Goal: Task Accomplishment & Management: Complete application form

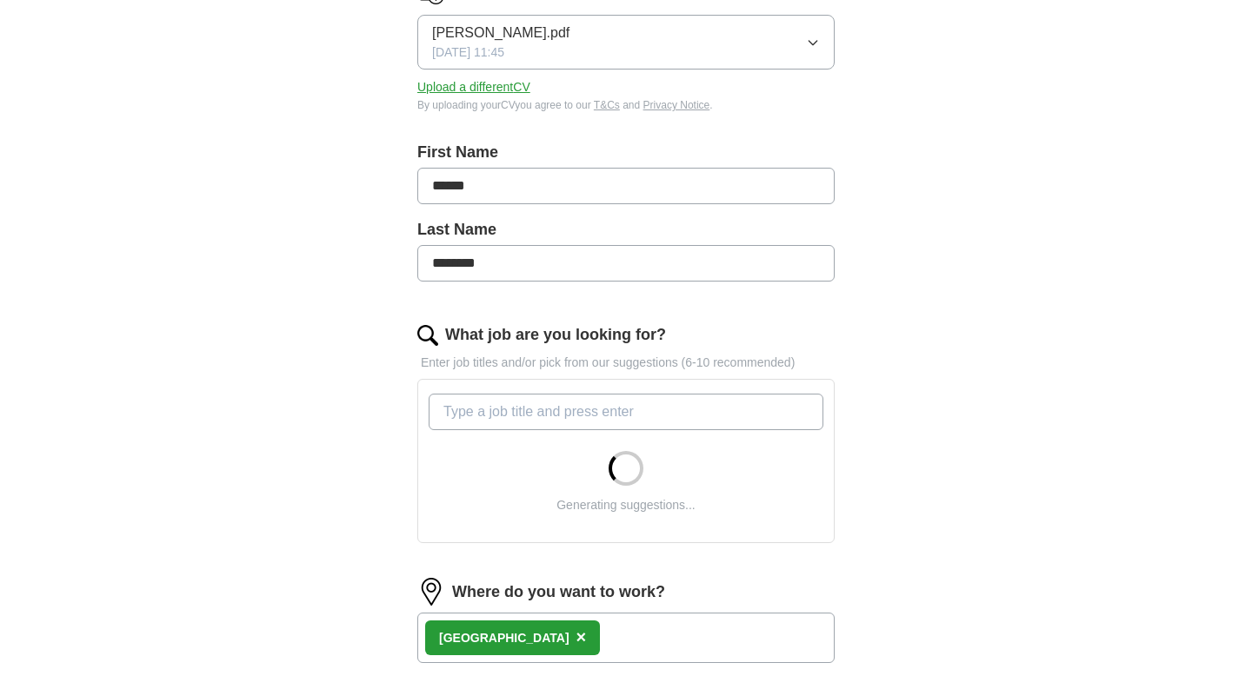
scroll to position [276, 0]
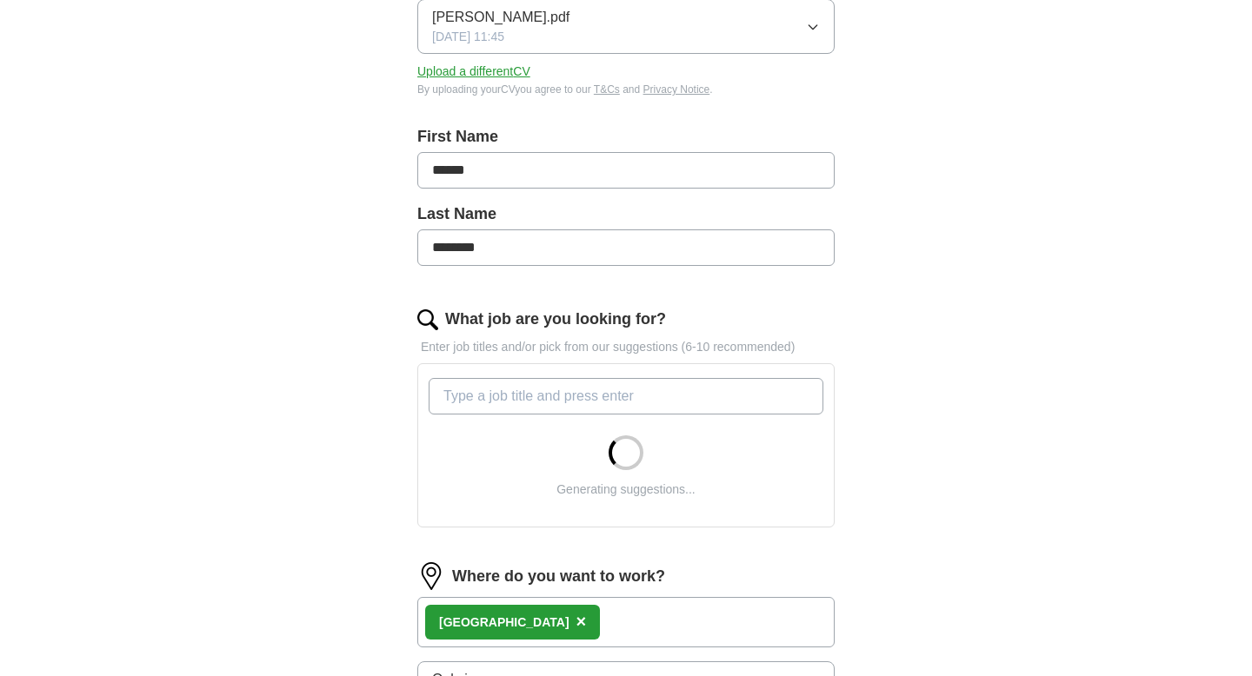
click at [588, 408] on input "What job are you looking for?" at bounding box center [625, 396] width 395 height 37
click at [938, 468] on div "ApplyIQ Let ApplyIQ do the hard work of searching and applying for jobs. Just t…" at bounding box center [626, 408] width 1113 height 1263
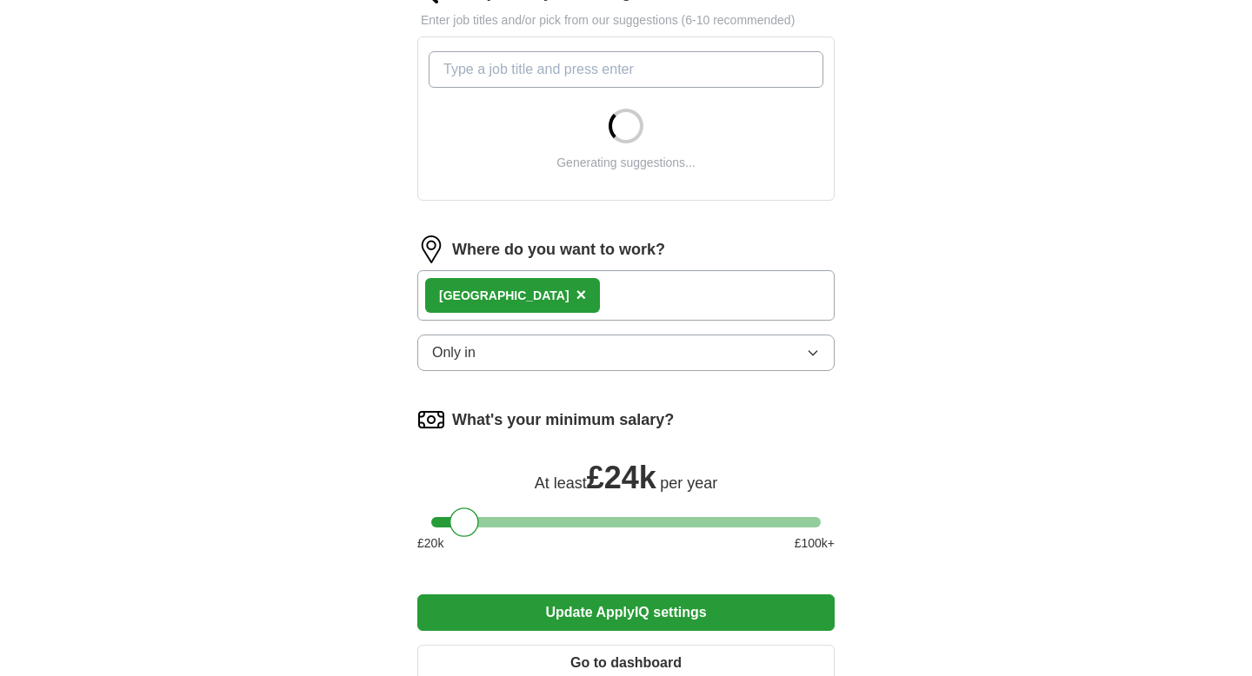
scroll to position [613, 0]
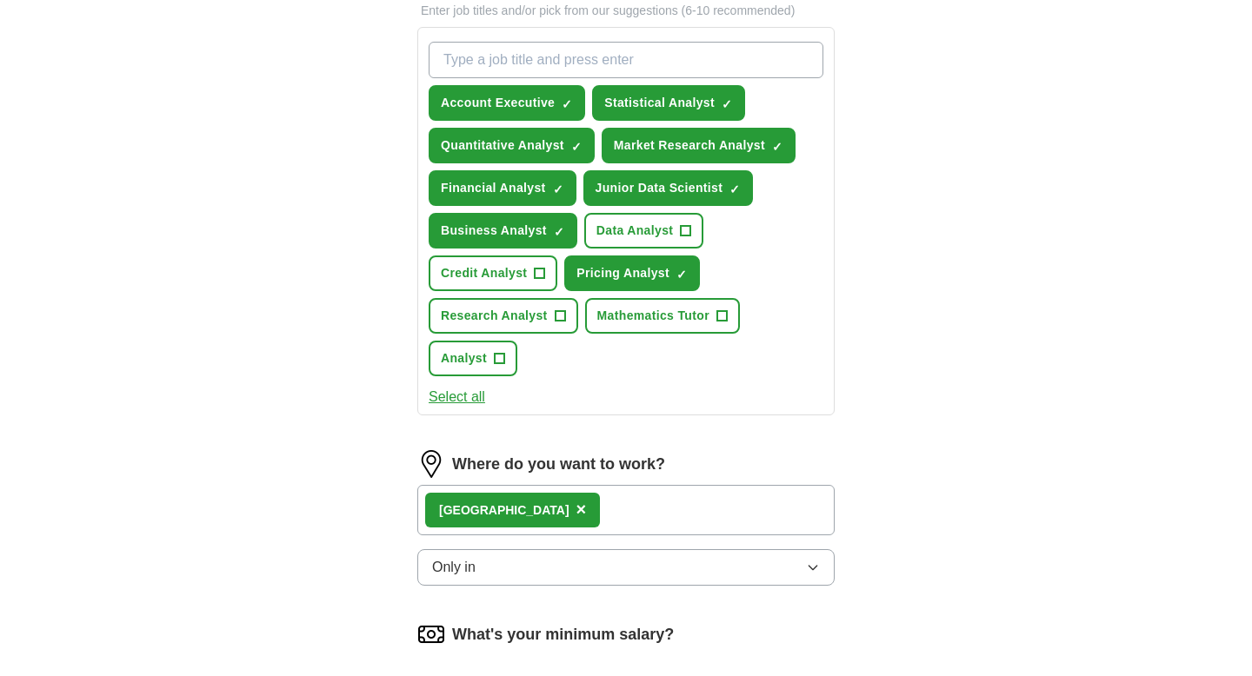
click at [0, 0] on span "×" at bounding box center [0, 0] width 0 height 0
click at [539, 276] on span "+" at bounding box center [540, 274] width 10 height 14
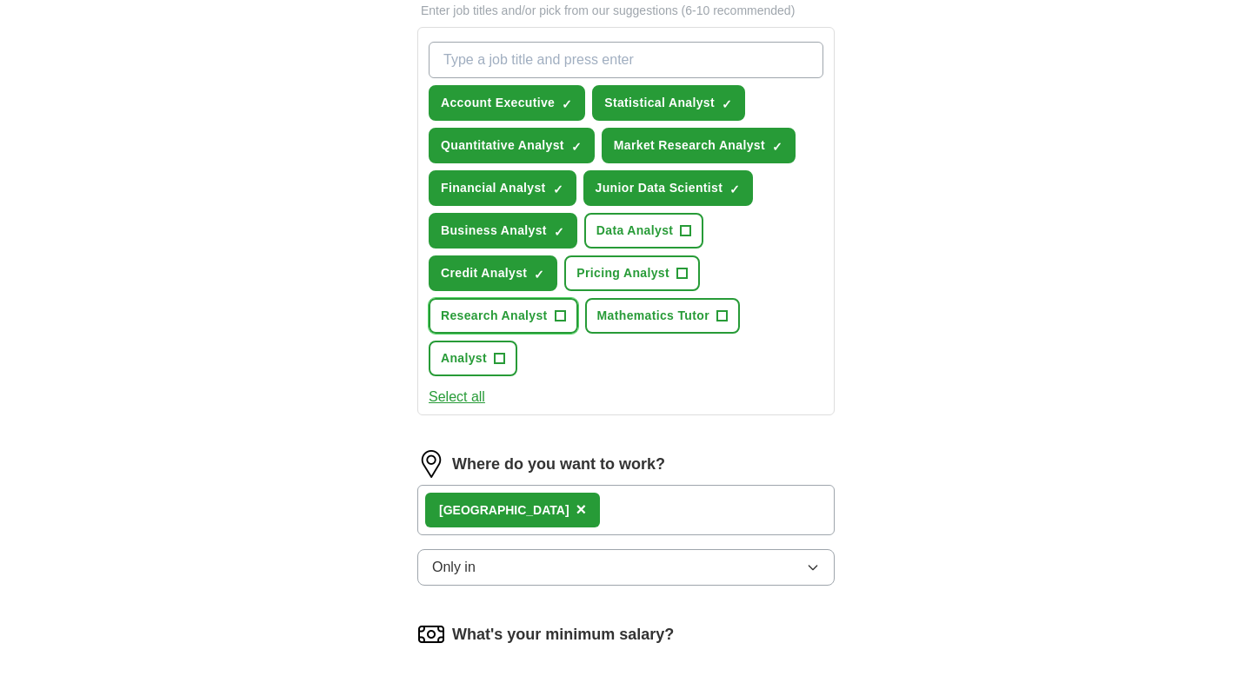
click at [558, 316] on span "+" at bounding box center [560, 316] width 10 height 14
click at [722, 316] on span "+" at bounding box center [721, 316] width 10 height 14
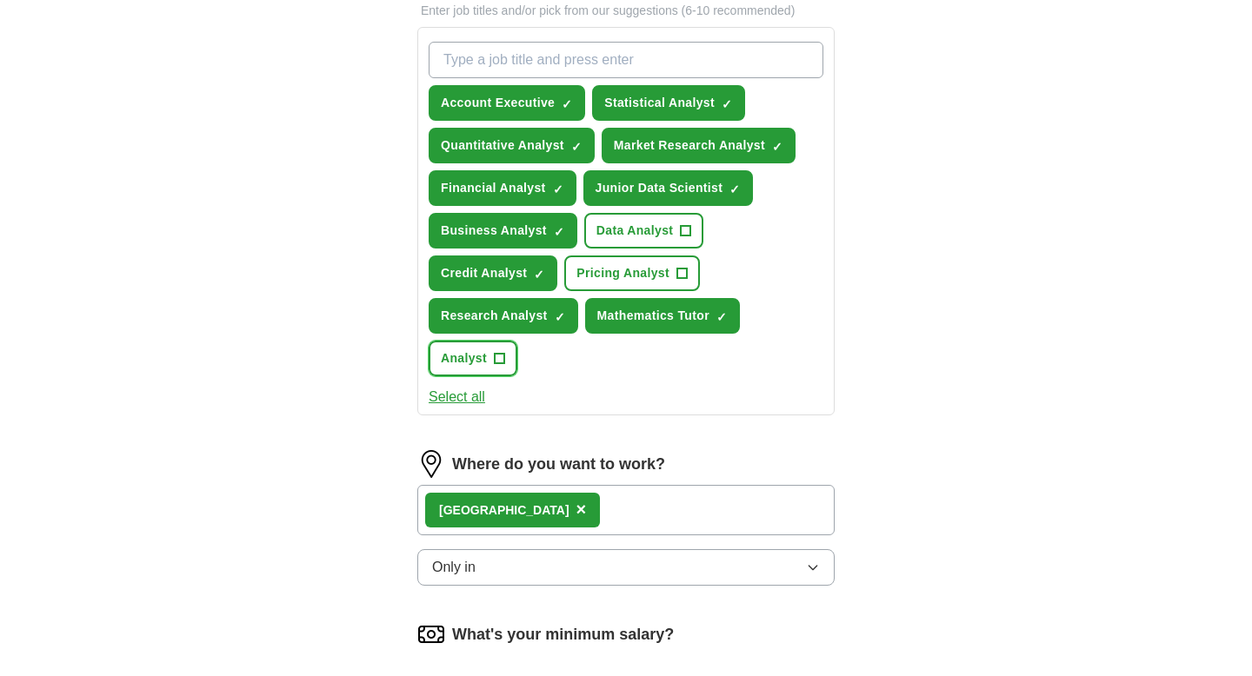
click at [495, 362] on span "+" at bounding box center [500, 359] width 10 height 14
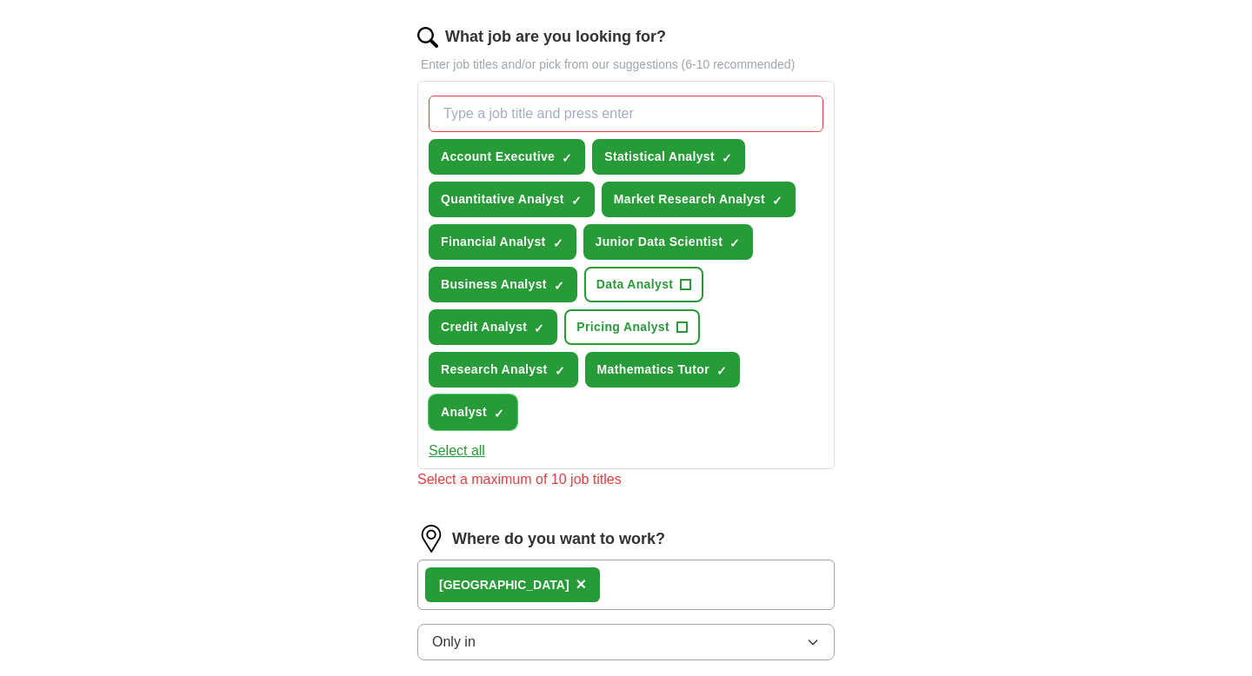
scroll to position [560, 0]
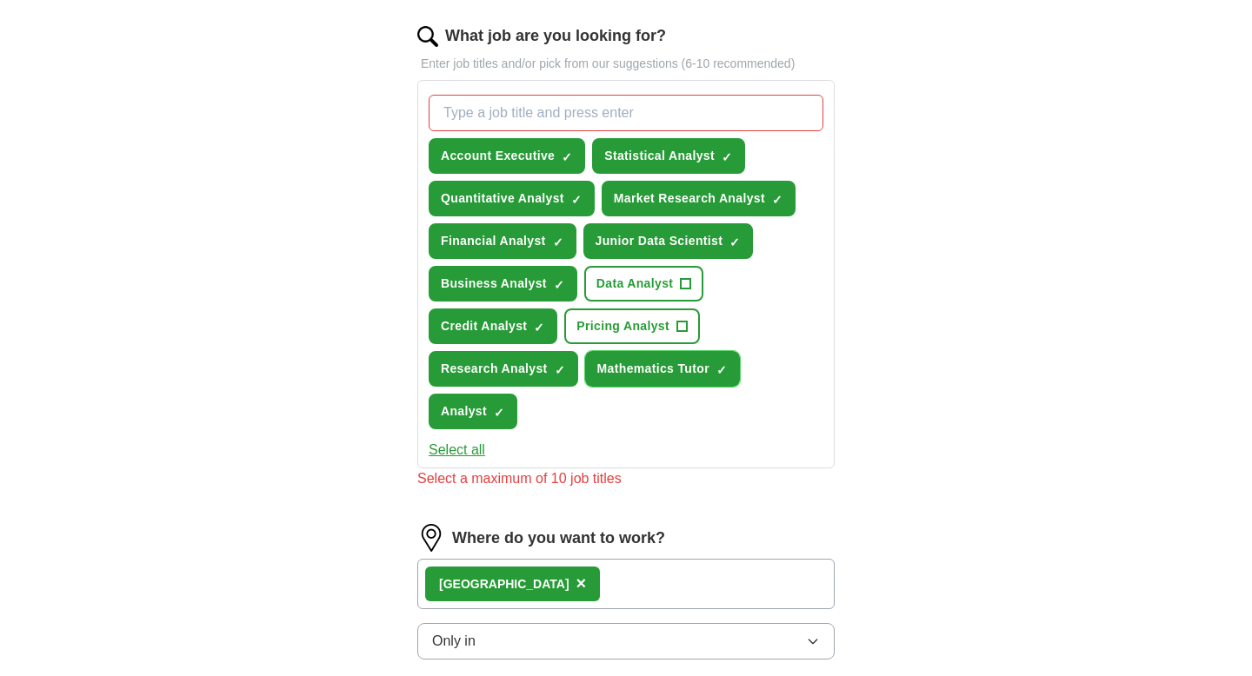
click at [661, 371] on span "Mathematics Tutor" at bounding box center [653, 369] width 112 height 18
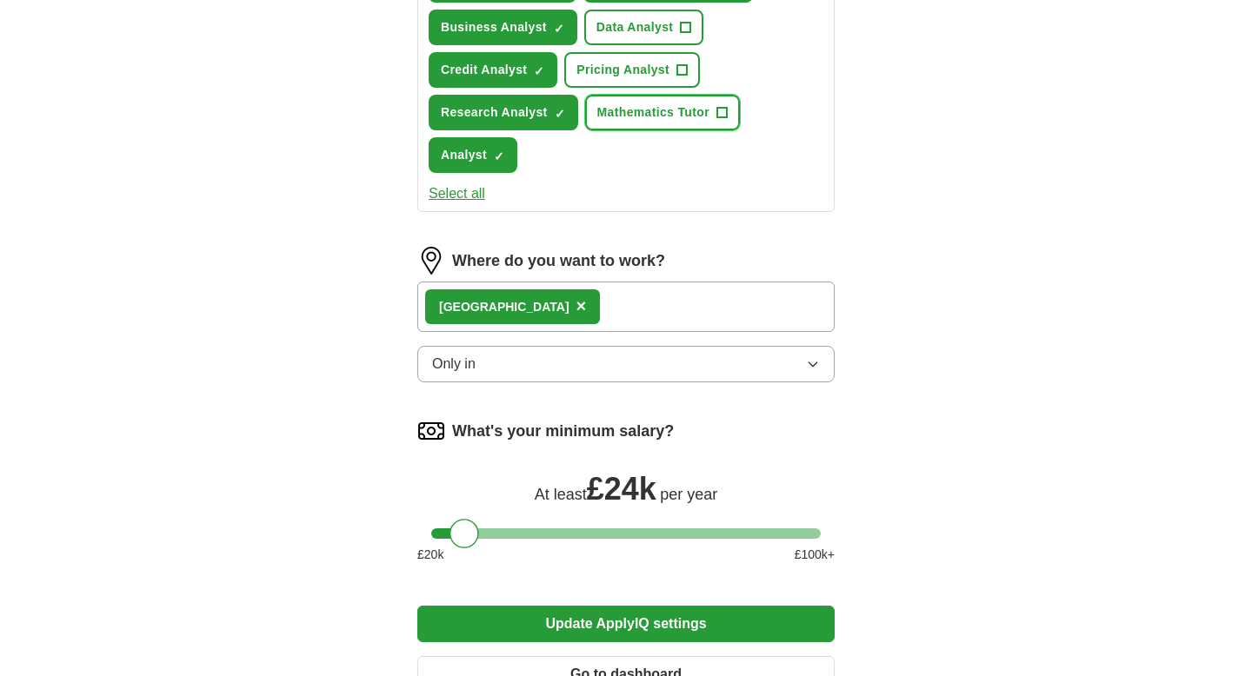
scroll to position [827, 0]
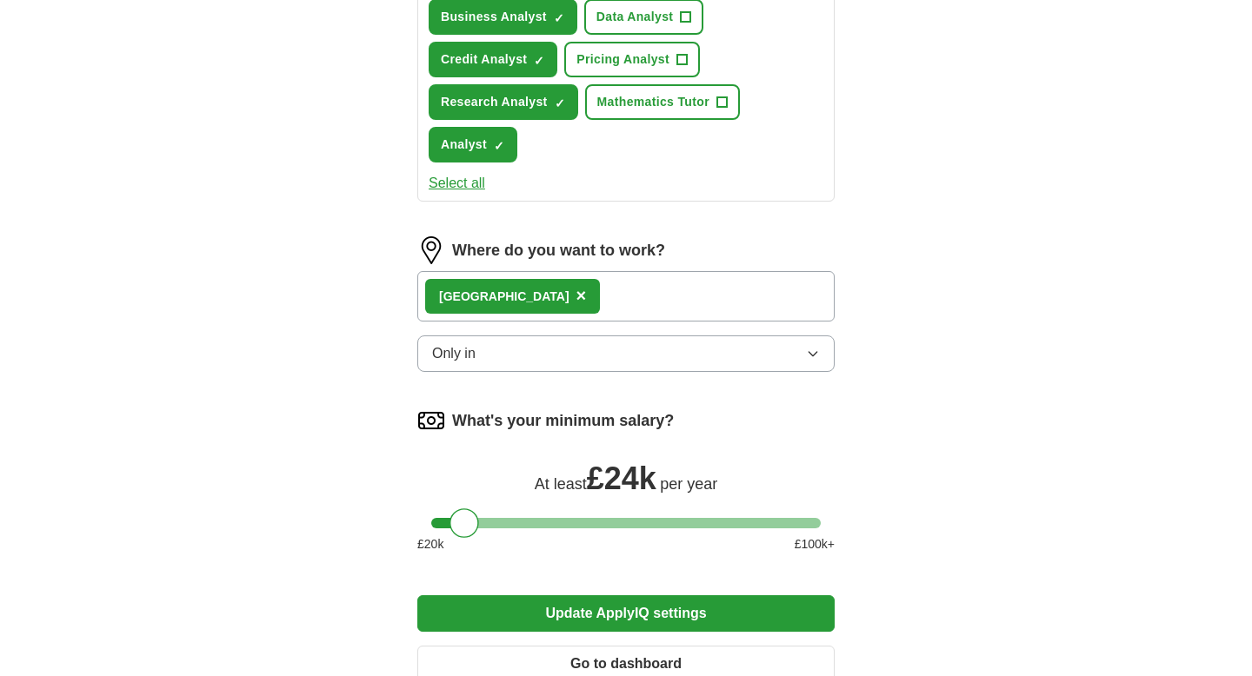
click at [576, 298] on span "×" at bounding box center [581, 295] width 10 height 19
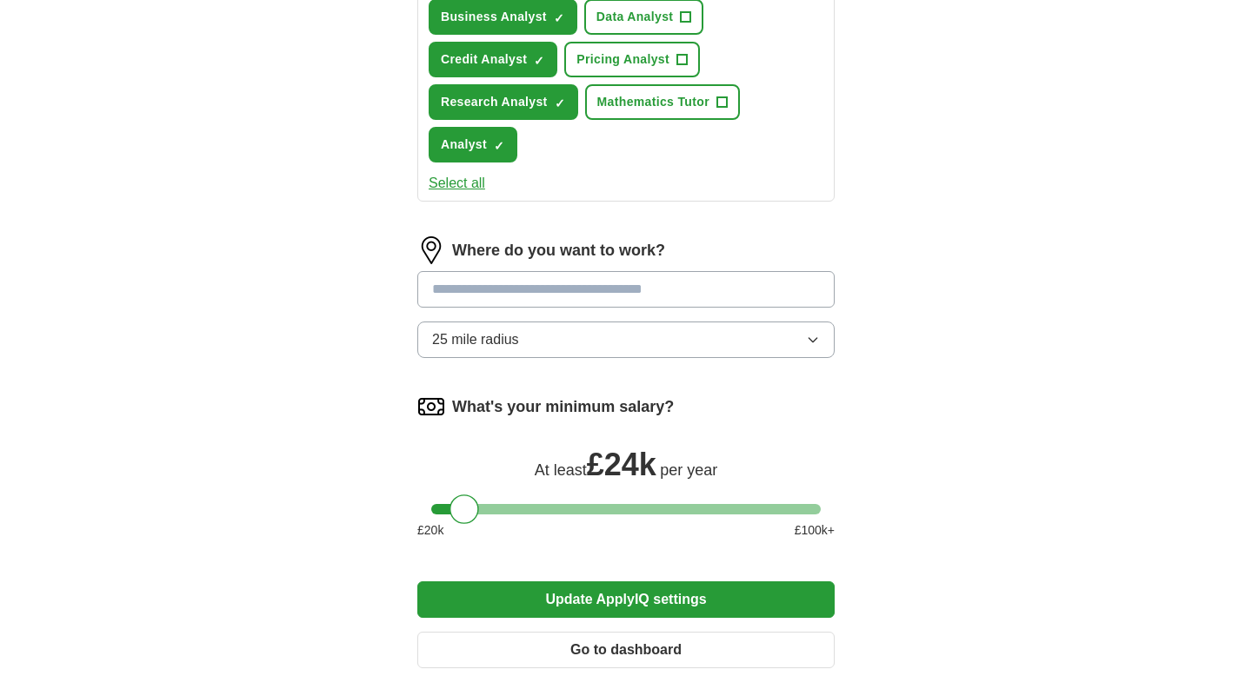
click at [502, 293] on input at bounding box center [625, 289] width 417 height 37
type input "*******"
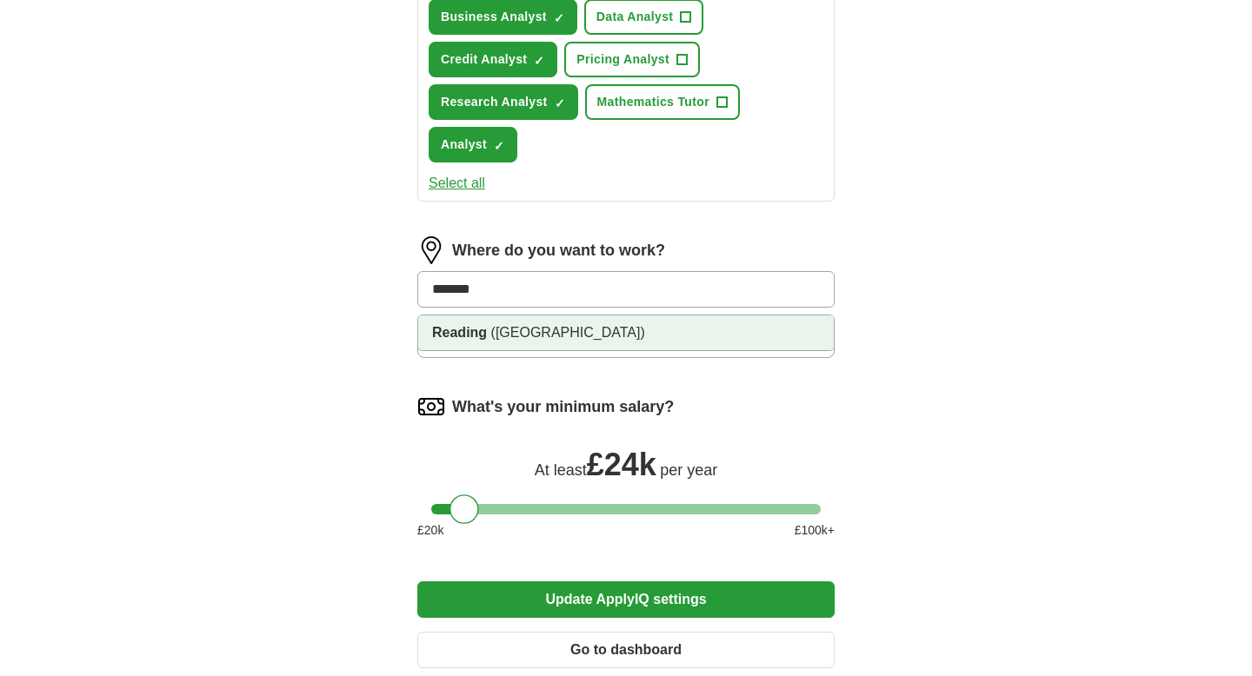
click at [495, 327] on span "([GEOGRAPHIC_DATA])" at bounding box center [568, 332] width 154 height 15
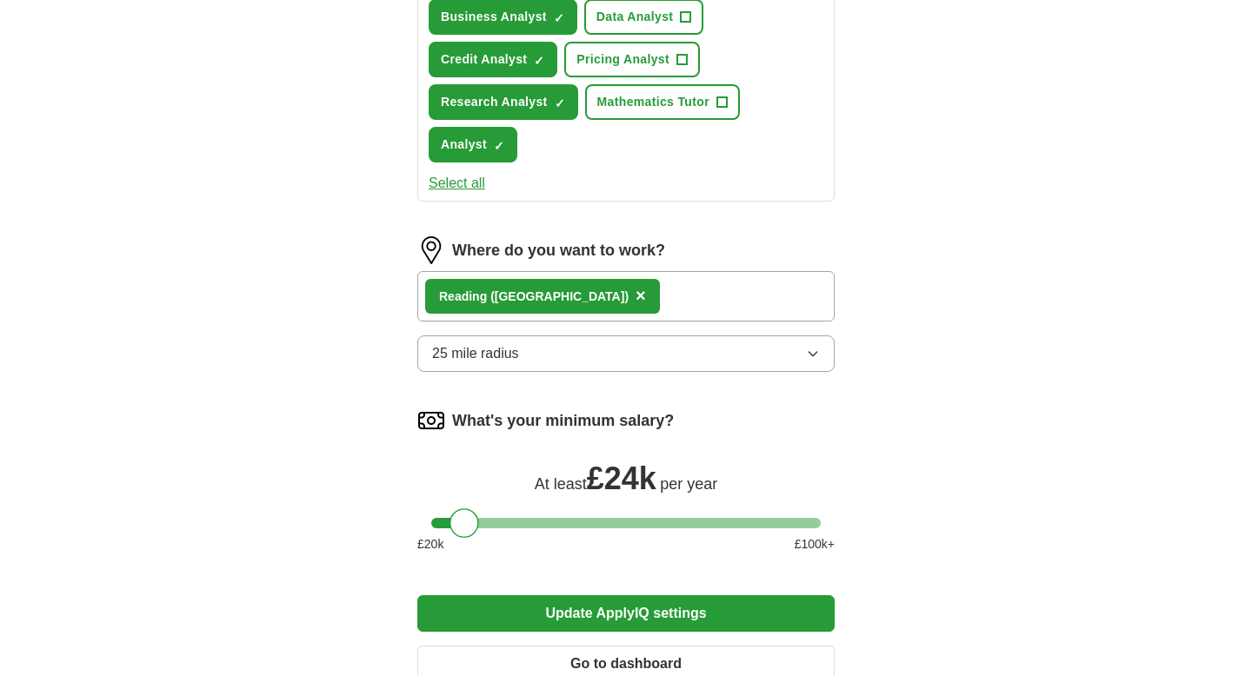
click at [641, 419] on label "What's your minimum salary?" at bounding box center [563, 420] width 222 height 23
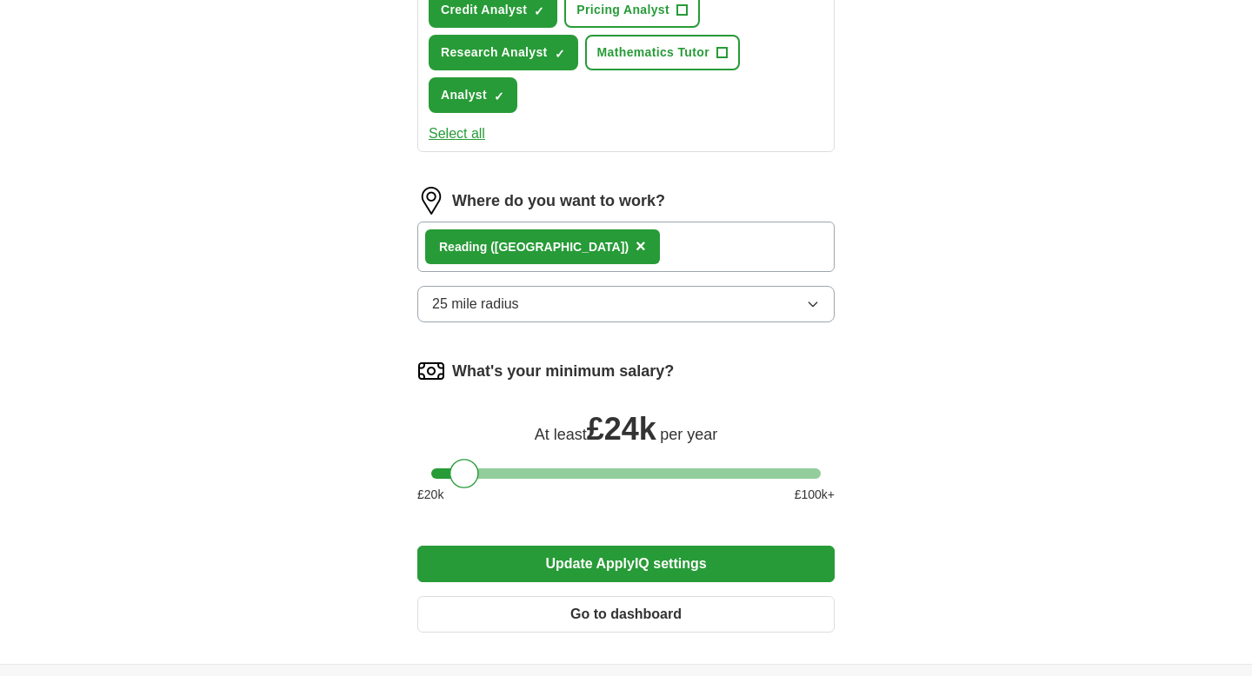
scroll to position [883, 0]
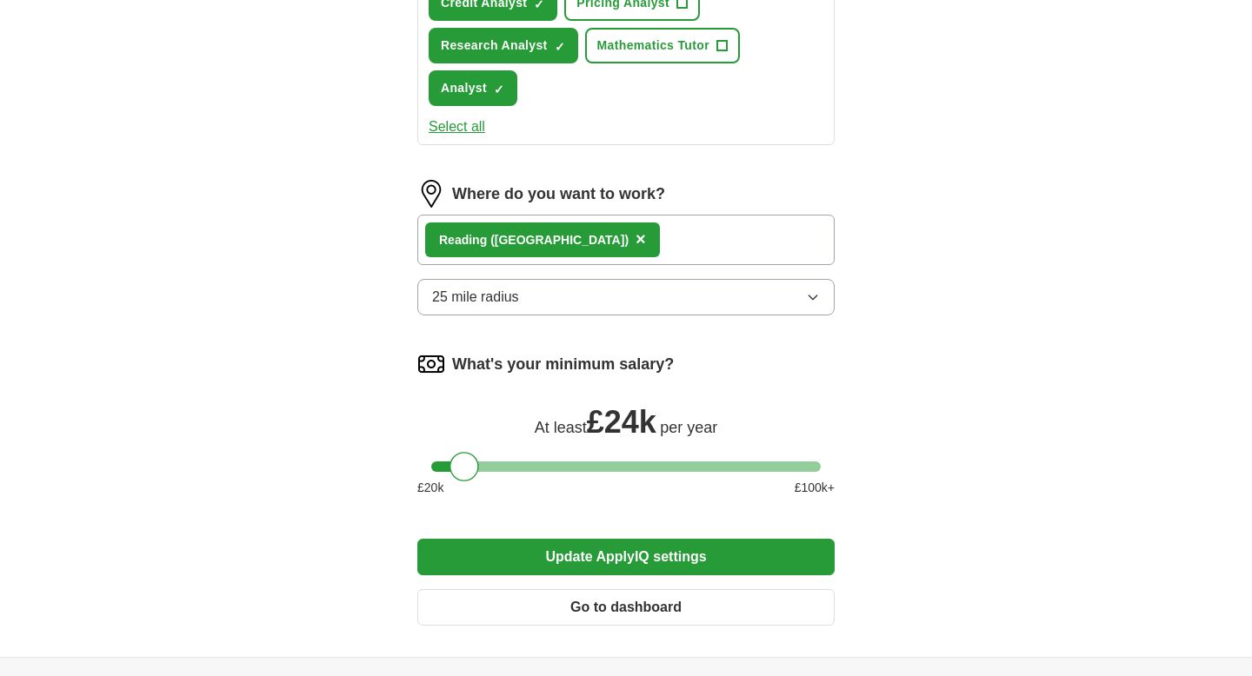
drag, startPoint x: 713, startPoint y: 554, endPoint x: 678, endPoint y: 291, distance: 264.8
click at [678, 291] on button "25 mile radius" at bounding box center [625, 297] width 417 height 37
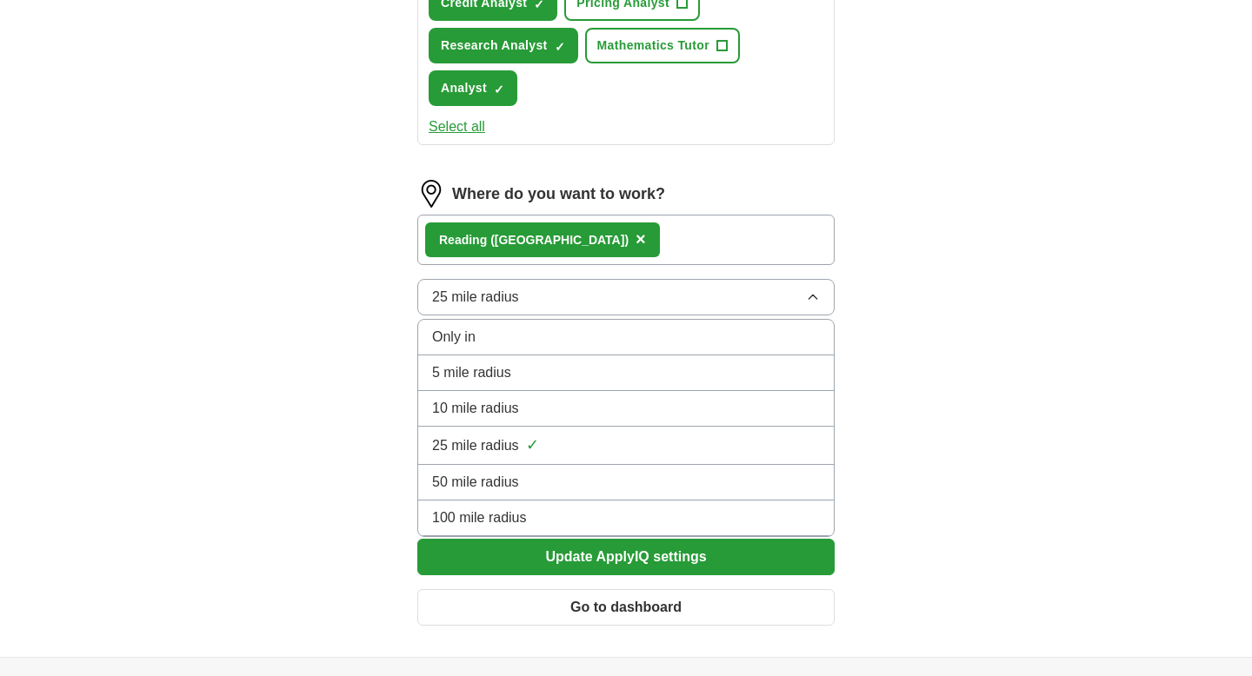
click at [575, 327] on div "Only in" at bounding box center [626, 337] width 388 height 21
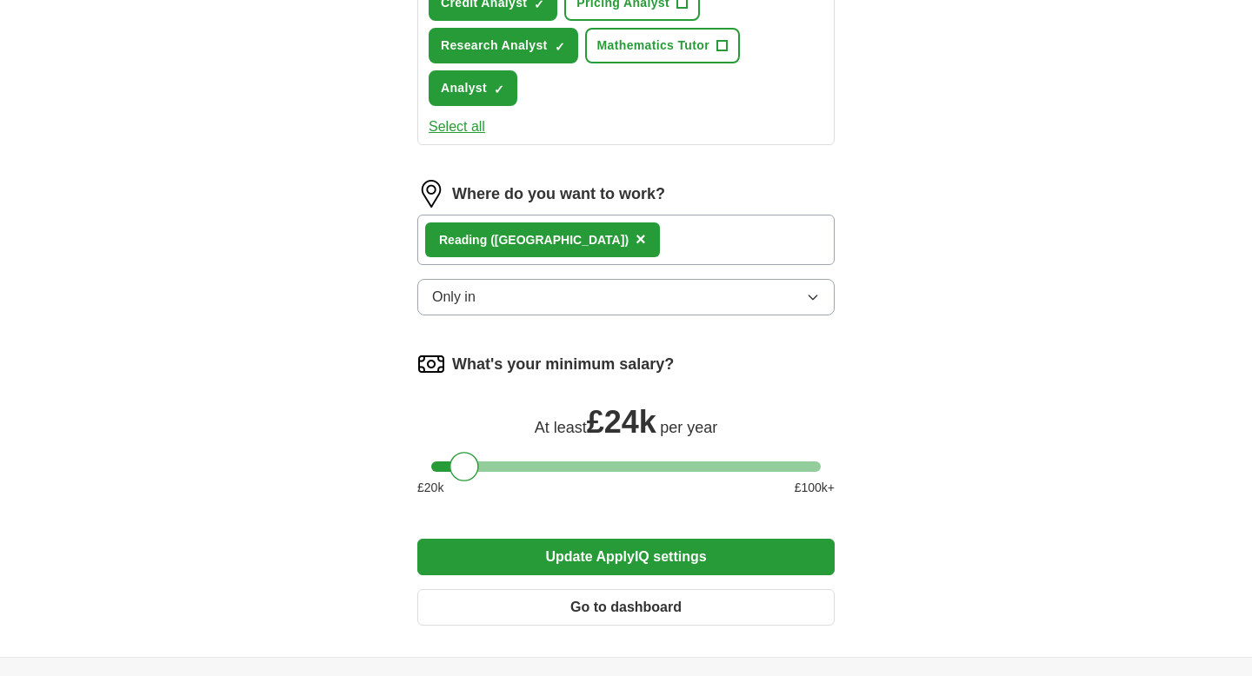
click at [584, 314] on button "Only in" at bounding box center [625, 297] width 417 height 37
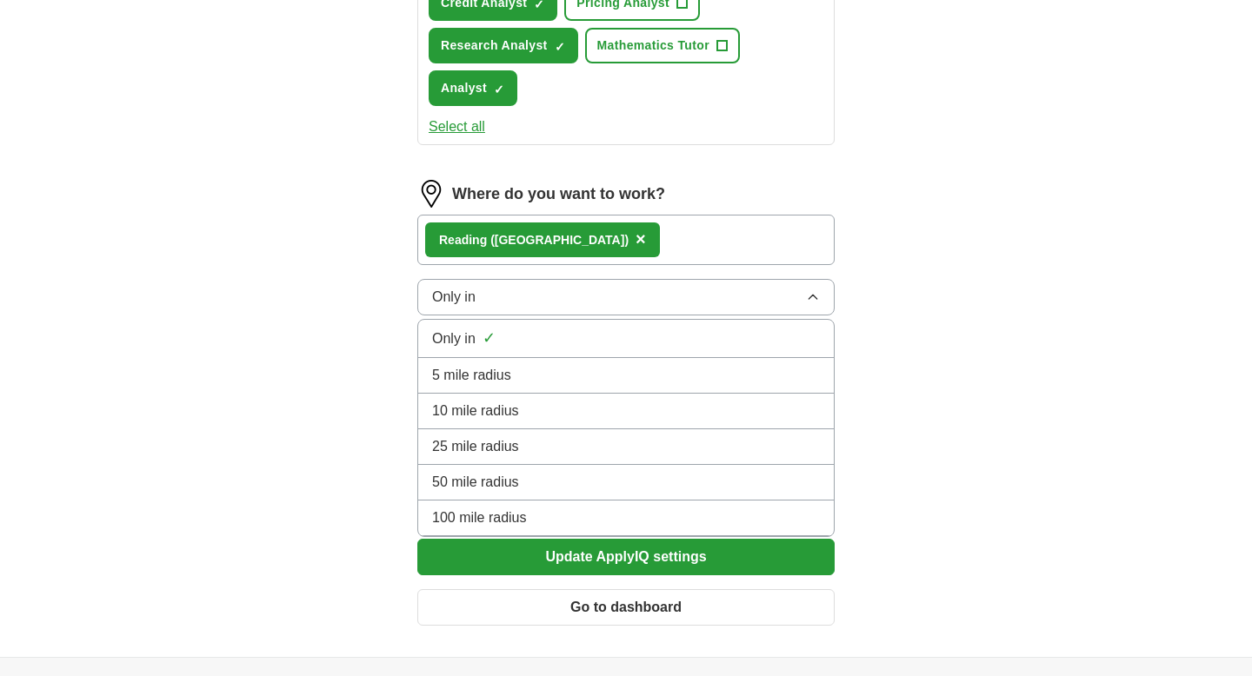
click at [568, 328] on div "Only in ✓" at bounding box center [626, 338] width 388 height 23
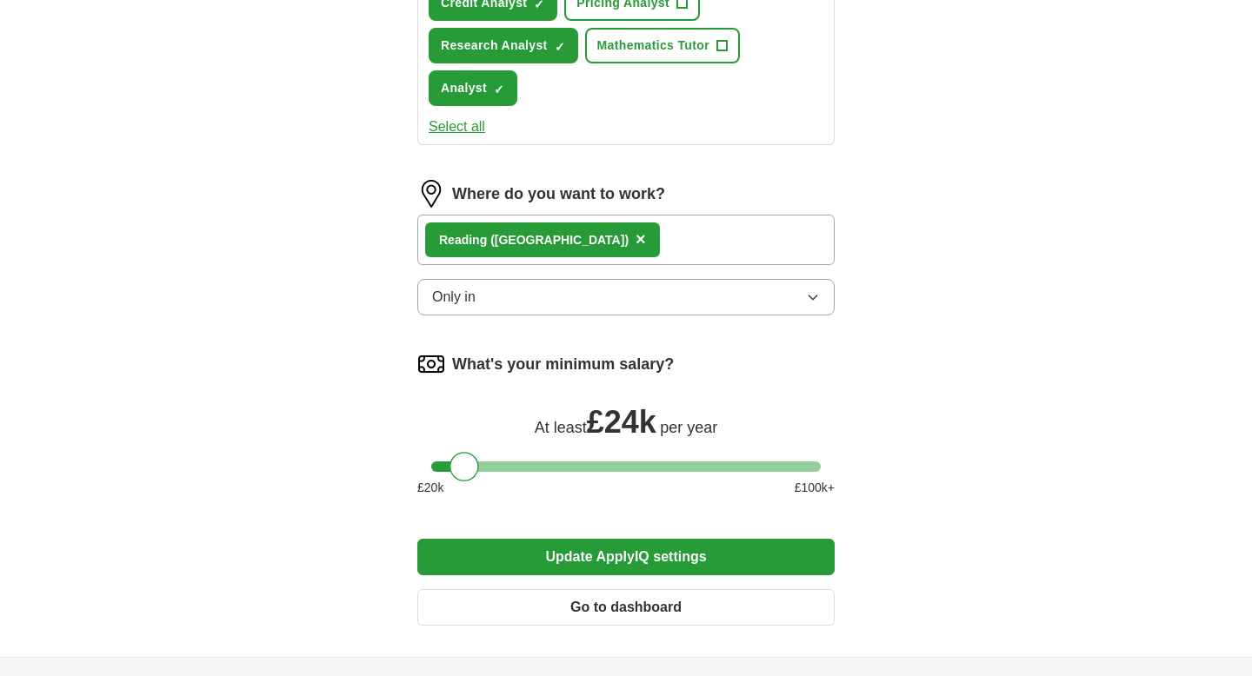
click at [568, 541] on button "Update ApplyIQ settings" at bounding box center [625, 557] width 417 height 37
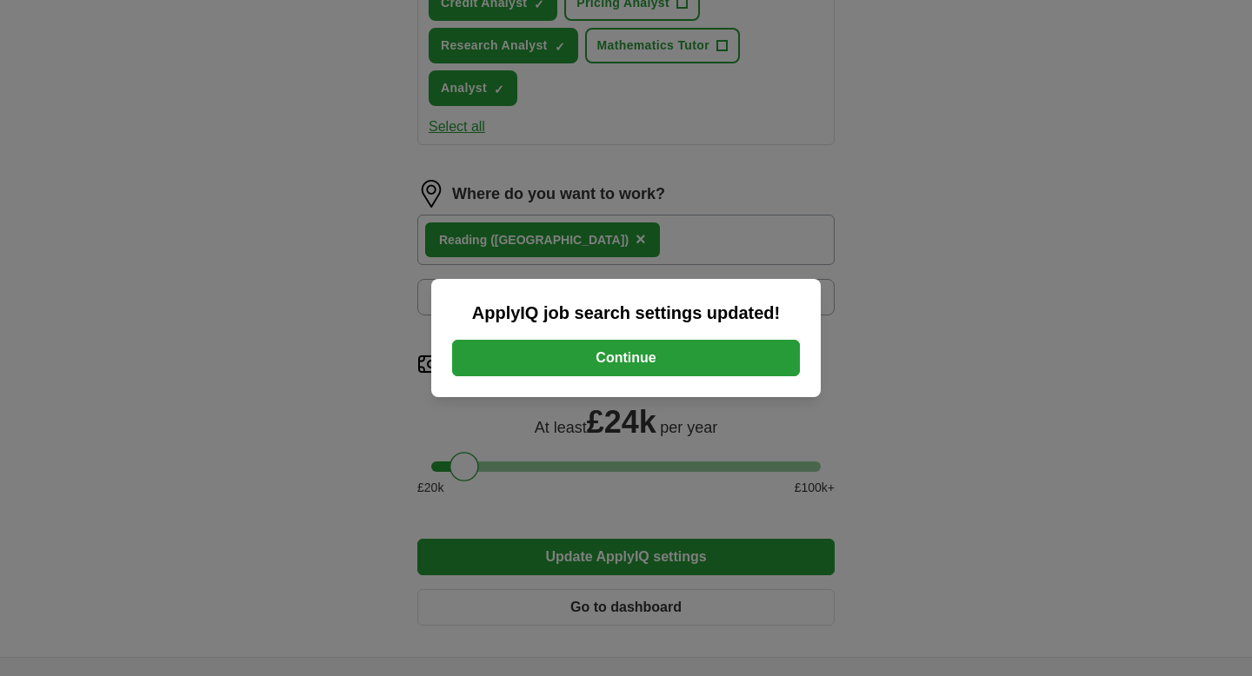
click at [621, 358] on button "Continue" at bounding box center [626, 358] width 348 height 37
